Goal: Task Accomplishment & Management: Use online tool/utility

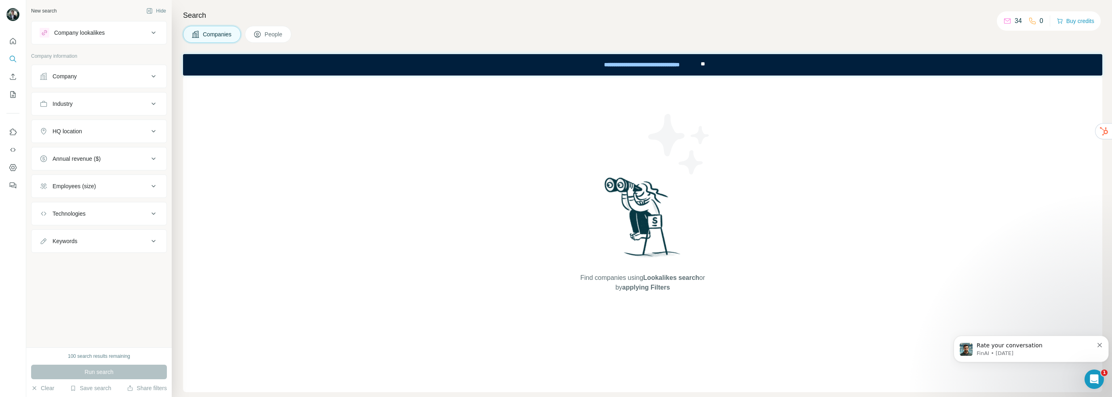
click at [1075, 21] on button "Buy credits" at bounding box center [1076, 20] width 38 height 11
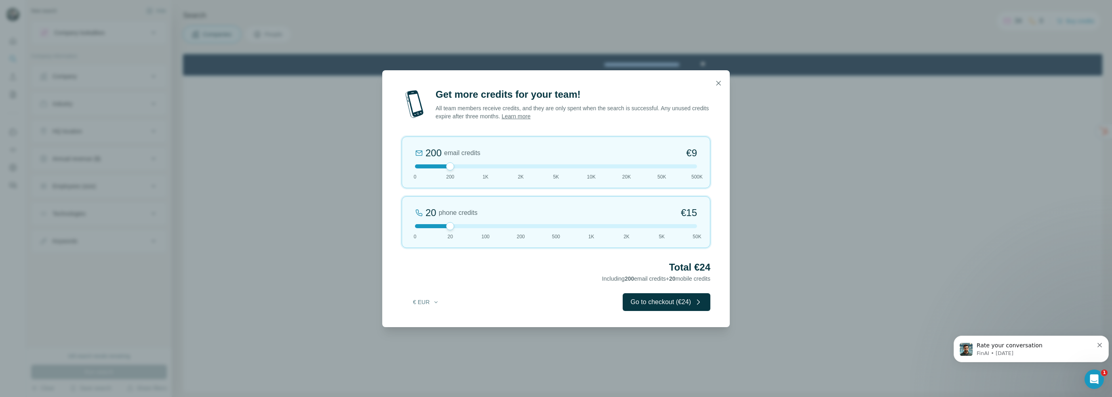
click at [716, 80] on icon "button" at bounding box center [718, 83] width 8 height 8
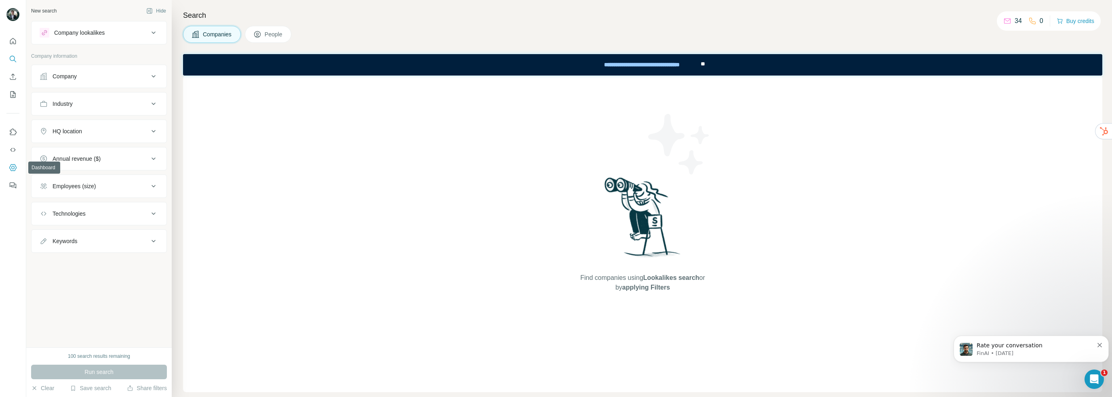
click at [9, 169] on icon "Dashboard" at bounding box center [13, 168] width 8 height 8
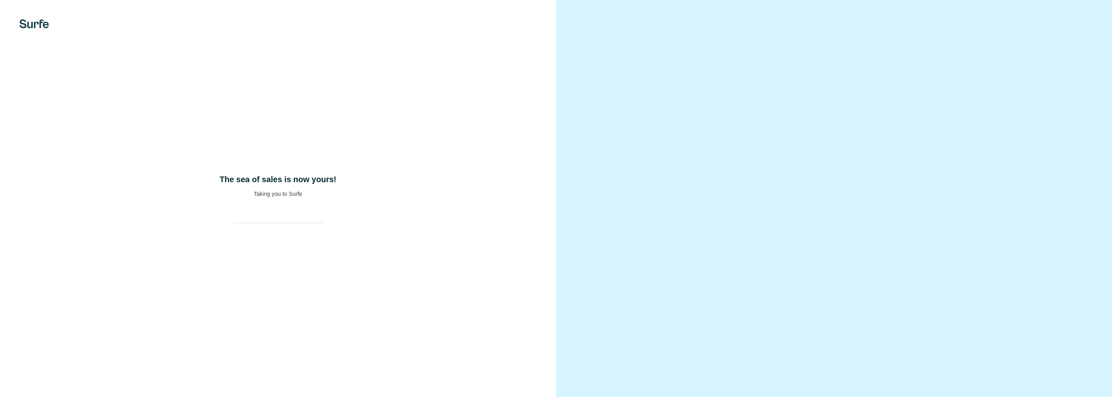
click at [272, 197] on p "Taking you to Surfe" at bounding box center [278, 194] width 48 height 8
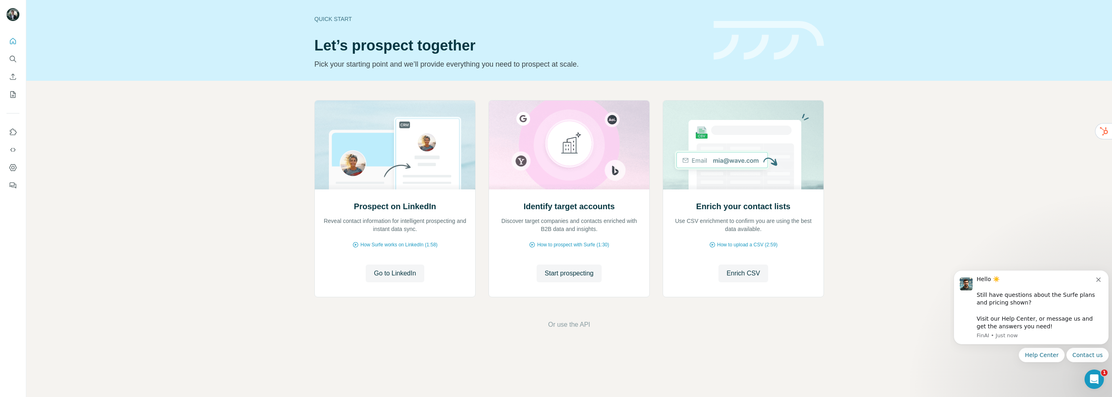
click at [403, 274] on span "Go to LinkedIn" at bounding box center [395, 274] width 42 height 10
click at [1096, 277] on div "Hello ☀️ ​ Still have questions about the Surfe plans and pricing shown? ​ Visi…" at bounding box center [1031, 308] width 143 height 64
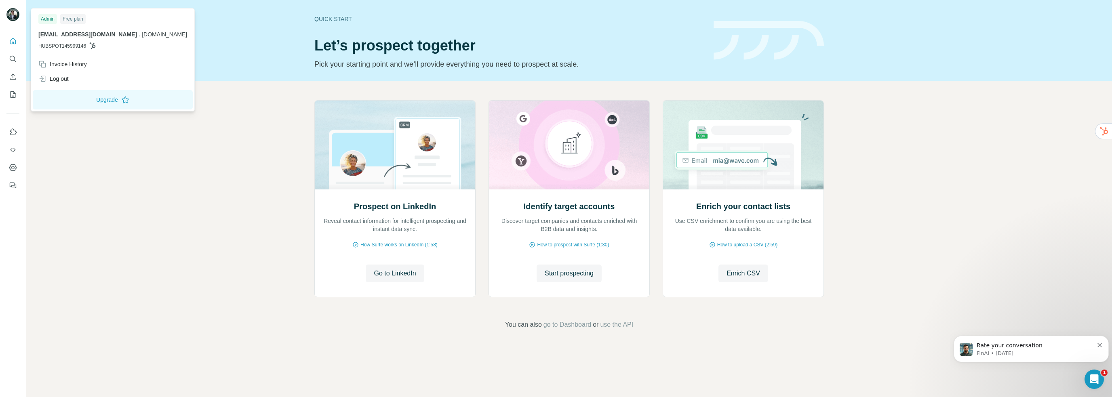
click at [5, 14] on div at bounding box center [13, 15] width 23 height 27
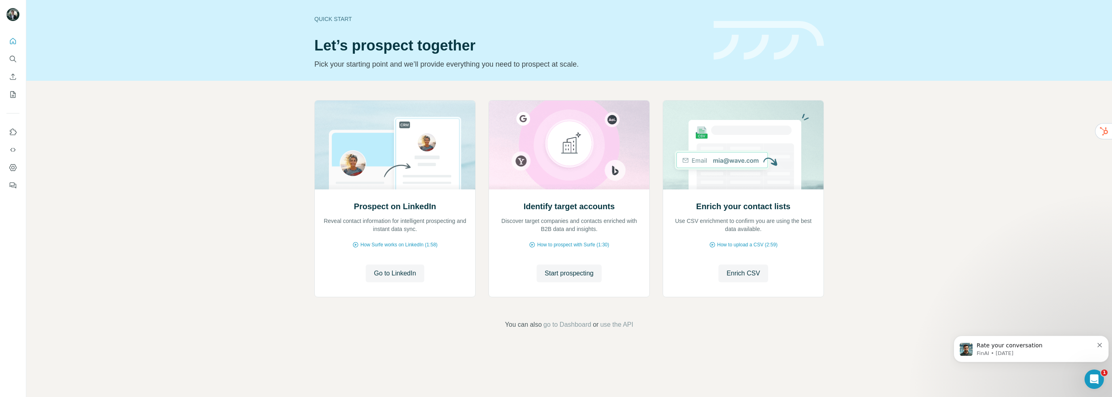
drag, startPoint x: 858, startPoint y: 155, endPoint x: 849, endPoint y: 153, distance: 9.5
click at [858, 155] on div "Prospect on LinkedIn Reveal contact information for intelligent prospecting and…" at bounding box center [569, 215] width 1086 height 268
